Goal: Information Seeking & Learning: Learn about a topic

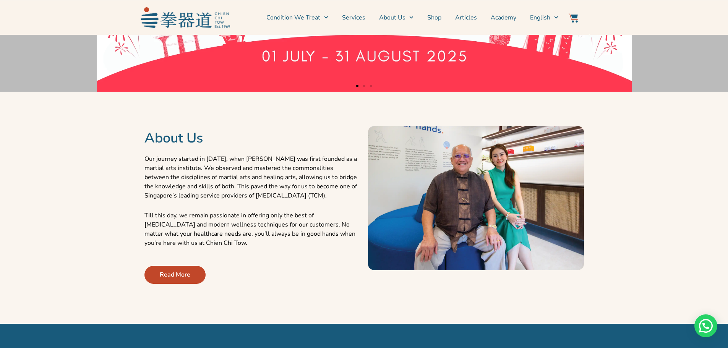
scroll to position [229, 0]
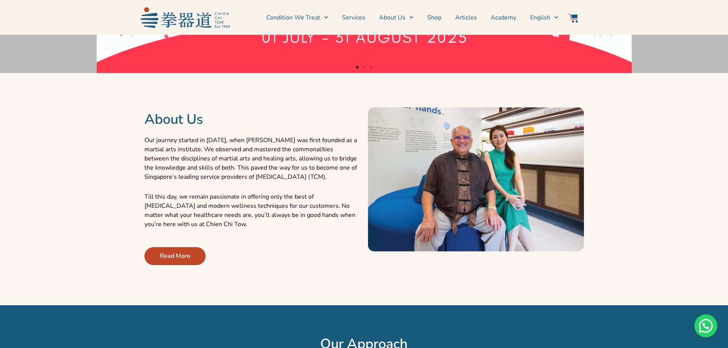
click at [181, 253] on span "Read More" at bounding box center [175, 255] width 31 height 9
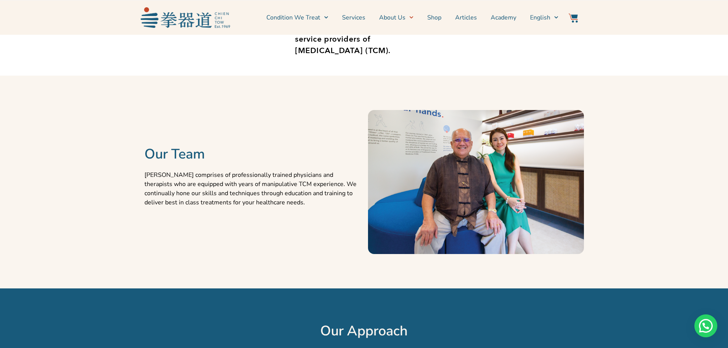
scroll to position [344, 0]
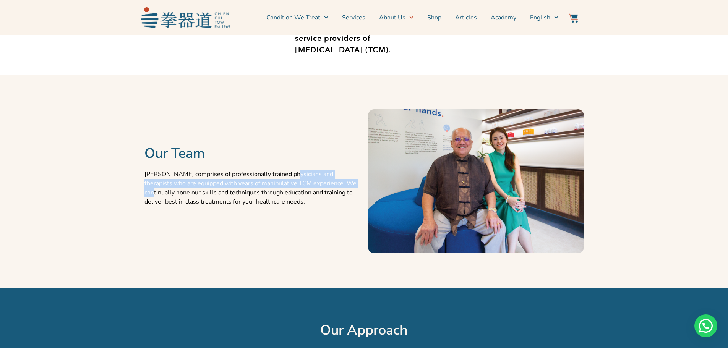
drag, startPoint x: 289, startPoint y: 173, endPoint x: 335, endPoint y: 185, distance: 47.6
click at [335, 185] on p "Chien Chi Tow comprises of professionally trained physicians and therapists who…" at bounding box center [252, 188] width 216 height 37
click at [355, 242] on div "Our Team Chien Chi Tow comprises of professionally trained physicians and thera…" at bounding box center [253, 181] width 224 height 205
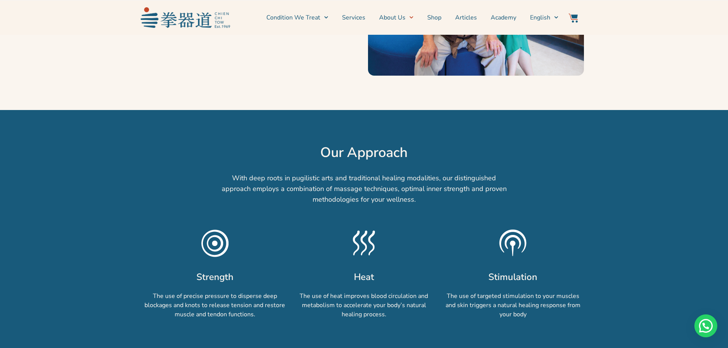
scroll to position [535, 0]
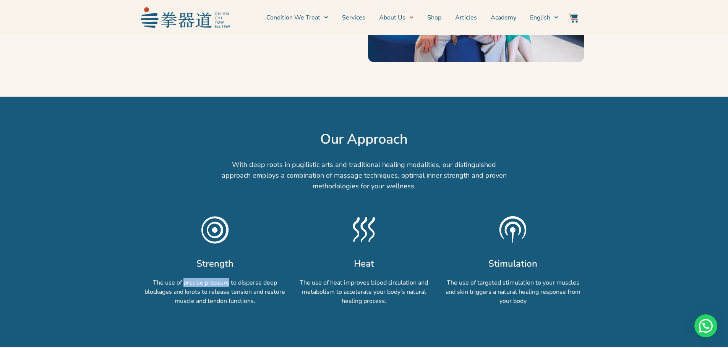
drag, startPoint x: 184, startPoint y: 279, endPoint x: 236, endPoint y: 284, distance: 52.6
click at [232, 286] on p "The use of precise pressure to disperse deep blockages and knots to release ten…" at bounding box center [214, 292] width 141 height 28
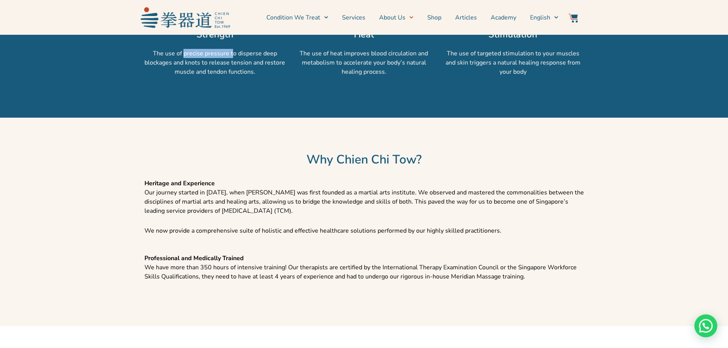
scroll to position [803, 0]
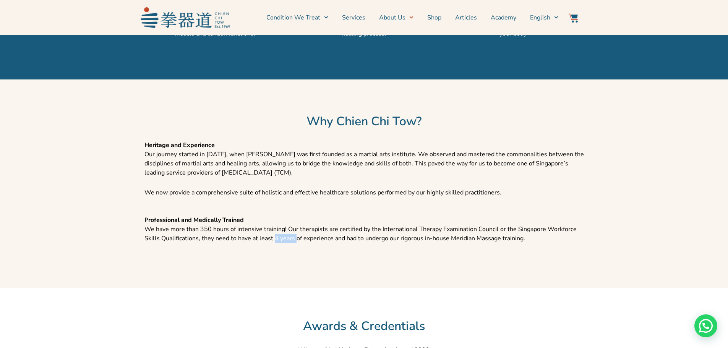
drag, startPoint x: 256, startPoint y: 237, endPoint x: 279, endPoint y: 236, distance: 22.9
click at [279, 236] on p "Professional and Medically Trained We have more than 350 hours of intensive tra…" at bounding box center [364, 230] width 440 height 28
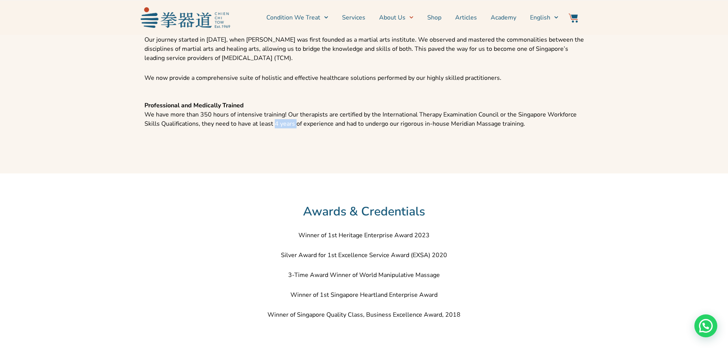
scroll to position [956, 0]
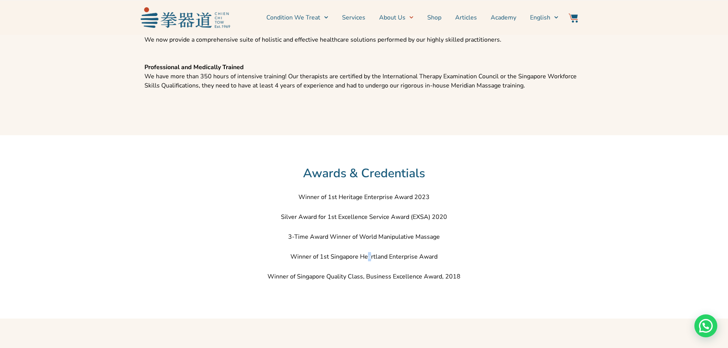
click at [370, 249] on div "Winner of 1st Heritage Enterprise Award 2023 Silver Award for 1st Excellence Se…" at bounding box center [364, 237] width 440 height 89
click at [492, 212] on div "Winner of 1st Heritage Enterprise Award 2023 Silver Award for 1st Excellence Se…" at bounding box center [364, 237] width 440 height 89
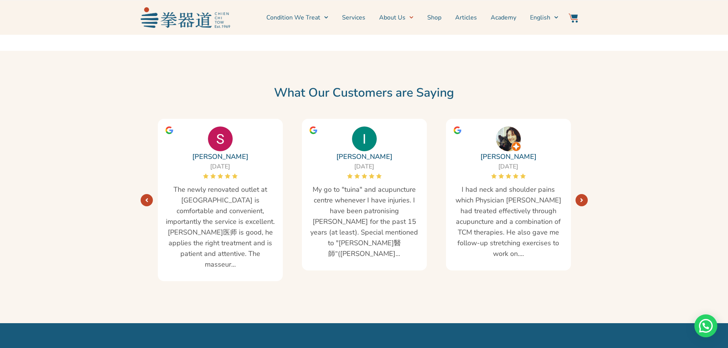
scroll to position [1223, 0]
click at [583, 195] on link "Next" at bounding box center [582, 201] width 12 height 12
click at [581, 198] on icon "Next" at bounding box center [581, 201] width 3 height 6
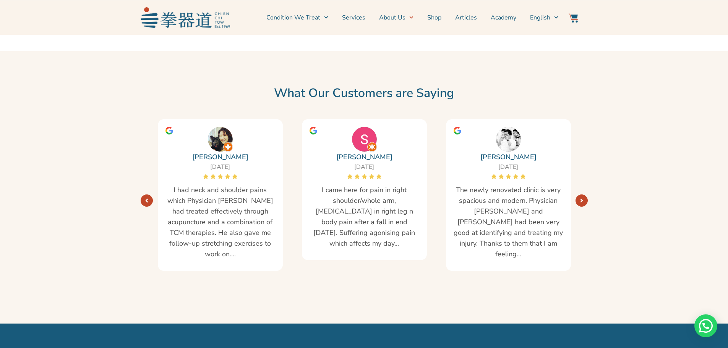
click at [582, 198] on icon "Next" at bounding box center [581, 201] width 3 height 6
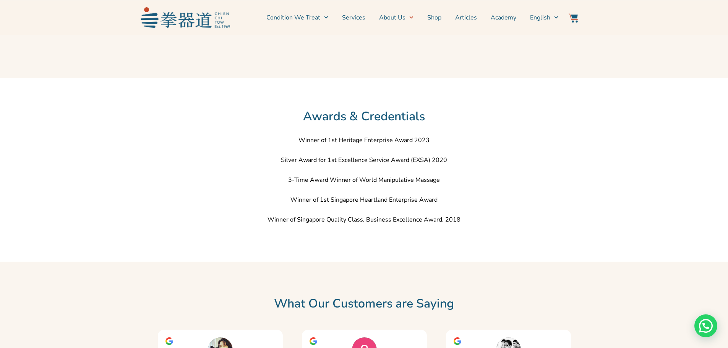
scroll to position [956, 0]
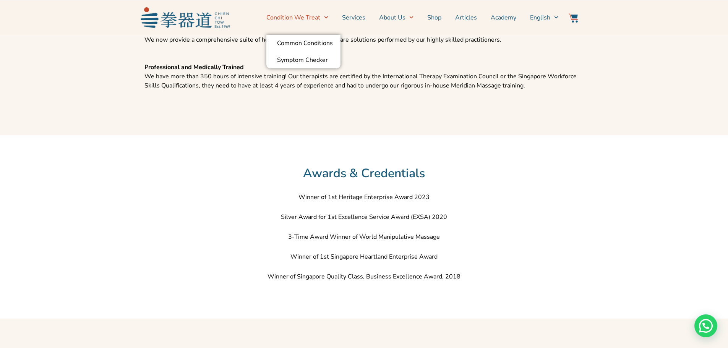
click at [300, 19] on link "Condition We Treat" at bounding box center [297, 17] width 62 height 19
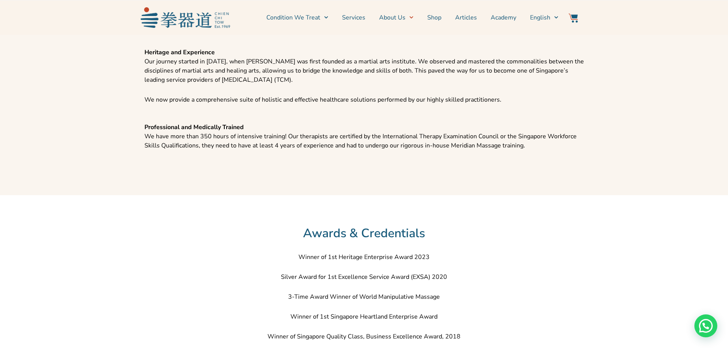
scroll to position [803, 0]
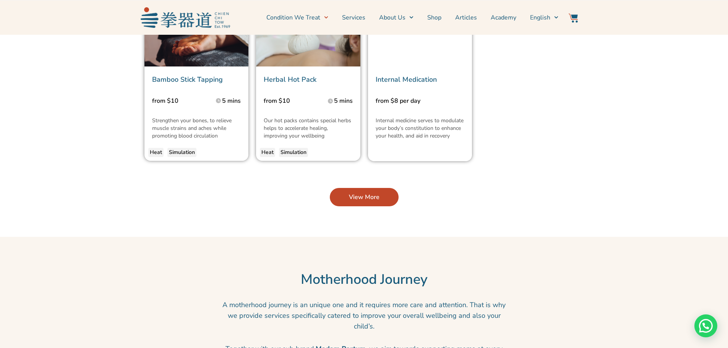
scroll to position [1873, 0]
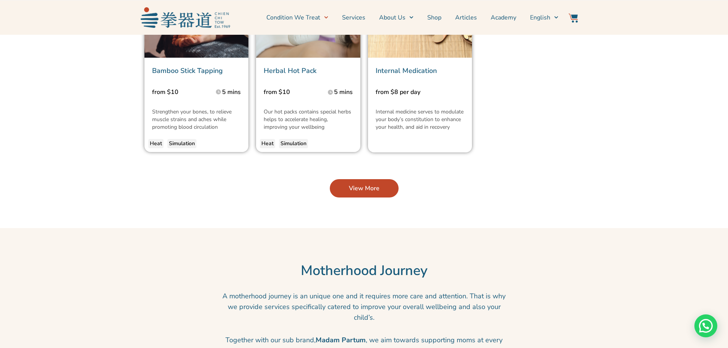
click at [363, 184] on span "View More" at bounding box center [364, 188] width 31 height 9
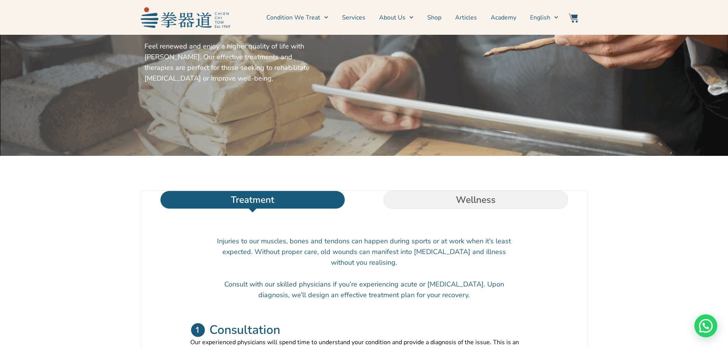
scroll to position [76, 0]
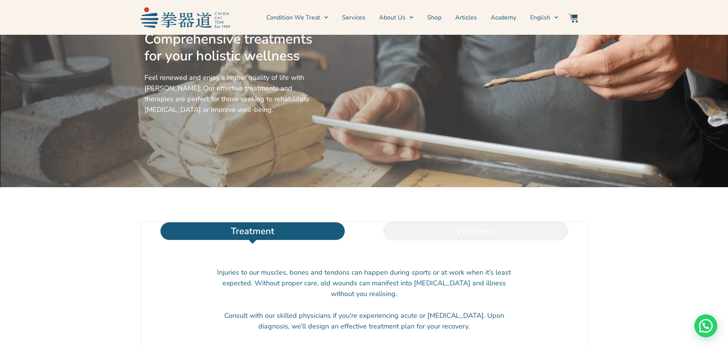
click at [455, 240] on li "Wellness" at bounding box center [475, 231] width 223 height 18
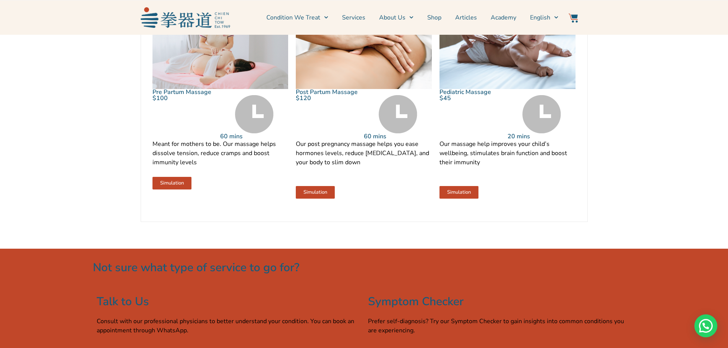
scroll to position [879, 0]
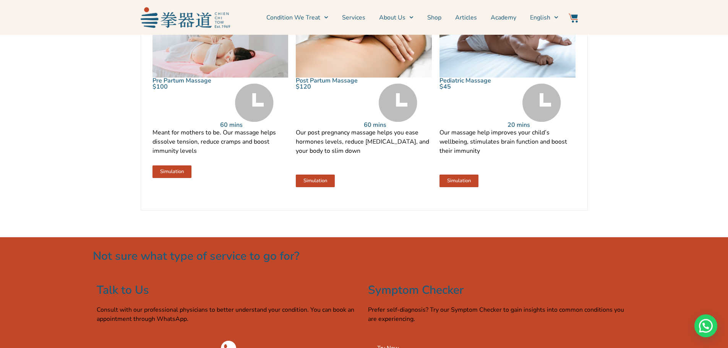
click at [493, 90] on p "$45" at bounding box center [474, 87] width 68 height 6
click at [469, 69] on img at bounding box center [508, 32] width 136 height 91
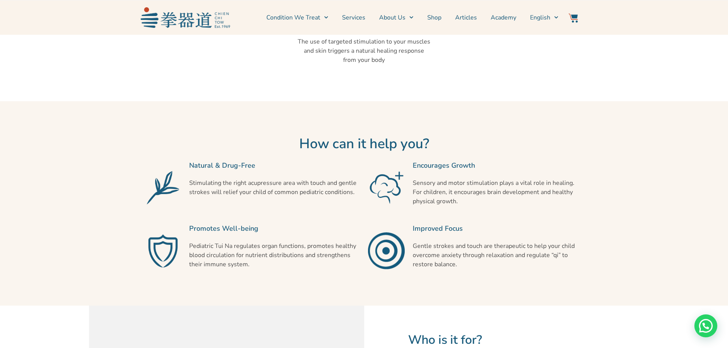
scroll to position [497, 0]
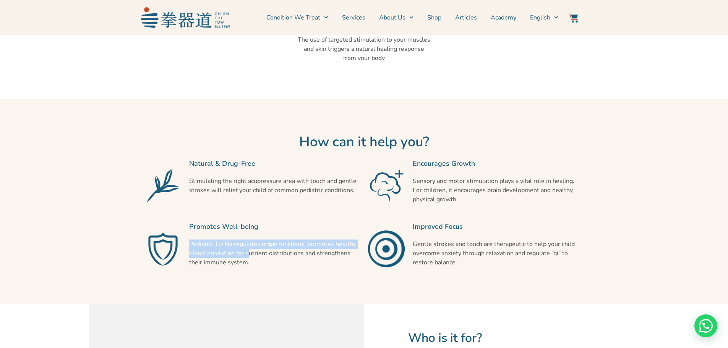
drag, startPoint x: 188, startPoint y: 241, endPoint x: 249, endPoint y: 257, distance: 63.3
click at [249, 257] on div "Promotes Well-being Pediatric Tui Na regulates organ functions, promotes health…" at bounding box center [274, 248] width 179 height 63
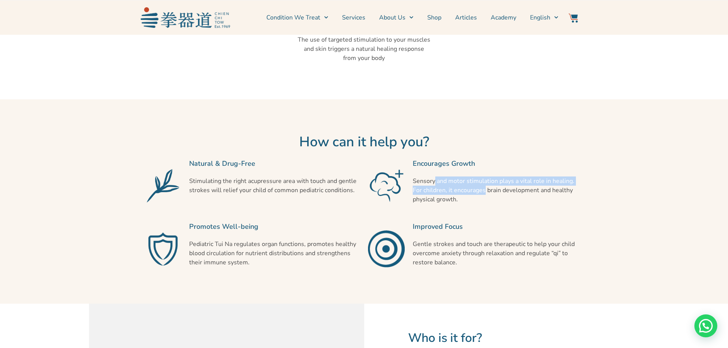
drag, startPoint x: 434, startPoint y: 176, endPoint x: 473, endPoint y: 187, distance: 40.5
click at [473, 187] on p "Sensory and motor stimulation plays a vital role in healing. For children, it e…" at bounding box center [498, 191] width 171 height 28
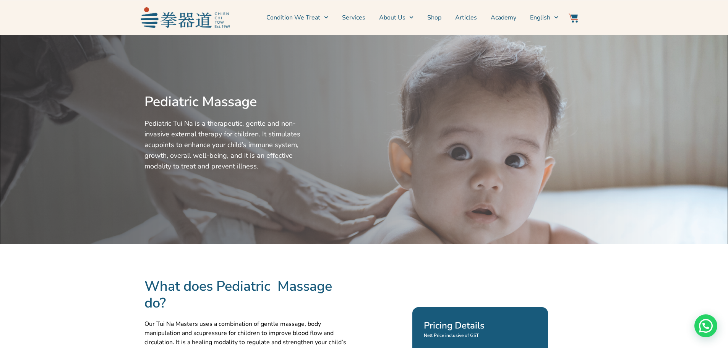
scroll to position [0, 0]
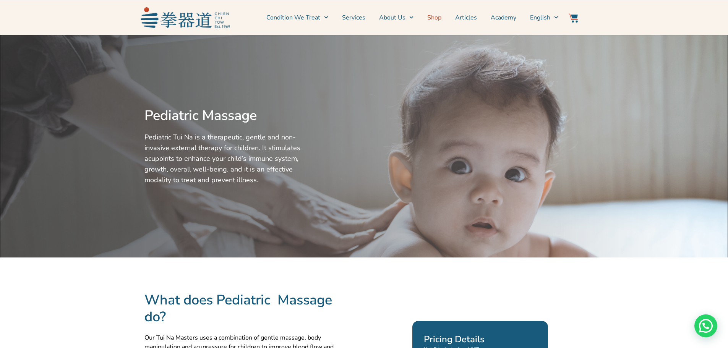
click at [432, 19] on link "Shop" at bounding box center [434, 17] width 14 height 19
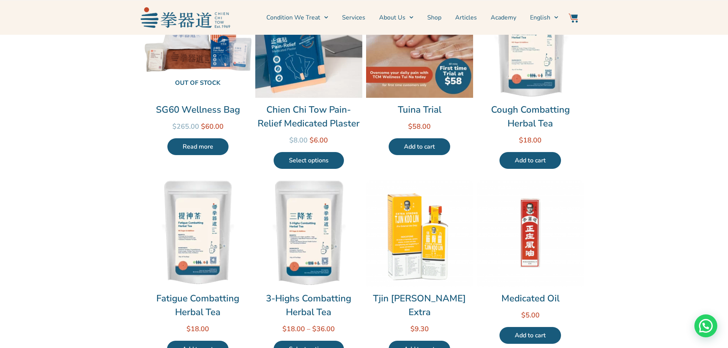
scroll to position [115, 0]
click at [527, 212] on img at bounding box center [530, 232] width 107 height 107
click at [428, 247] on img at bounding box center [419, 232] width 107 height 107
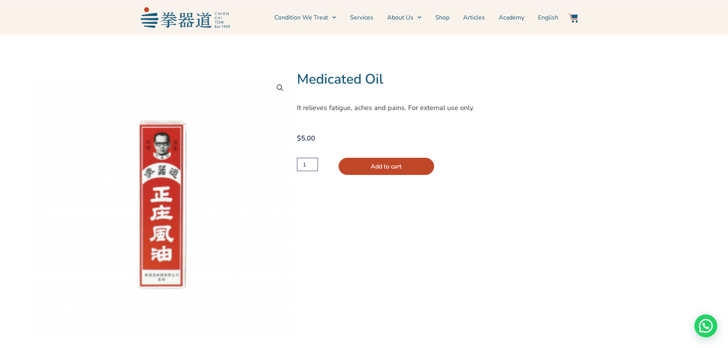
click at [450, 299] on div "Medicated Oil It relieves fatigue, aches and pains. For external use only. $ 5.…" at bounding box center [498, 211] width 402 height 280
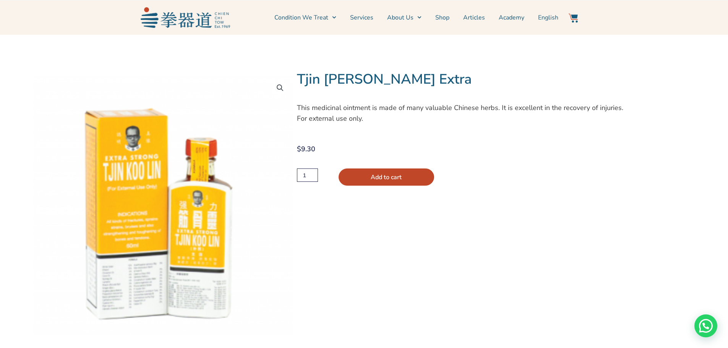
click at [709, 75] on div "🔍 Tjin [PERSON_NAME] Extra This medicinal ointment is made of many valuable Chi…" at bounding box center [364, 193] width 728 height 316
